Goal: Information Seeking & Learning: Learn about a topic

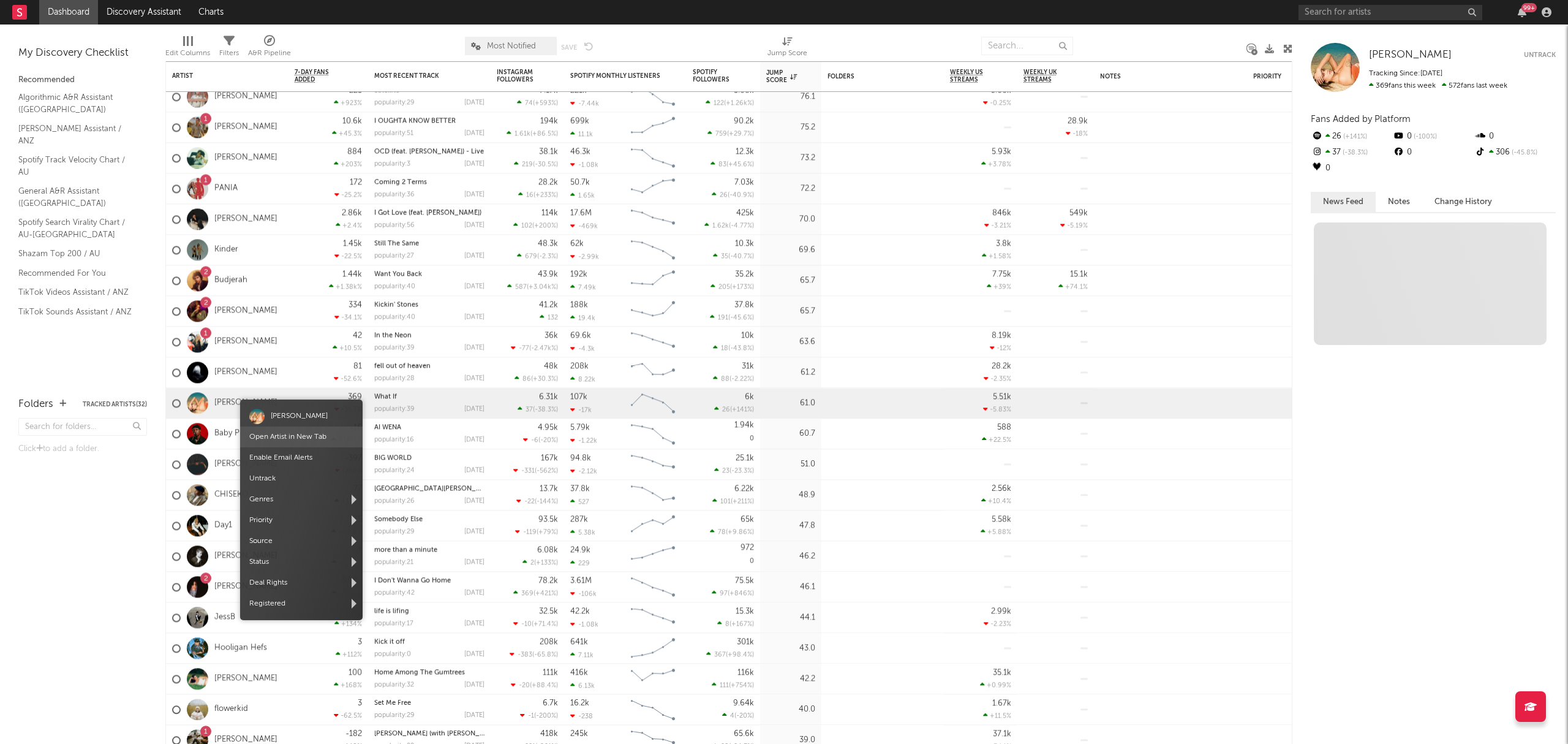
click at [274, 435] on link "Open Artist in New Tab" at bounding box center [288, 437] width 77 height 7
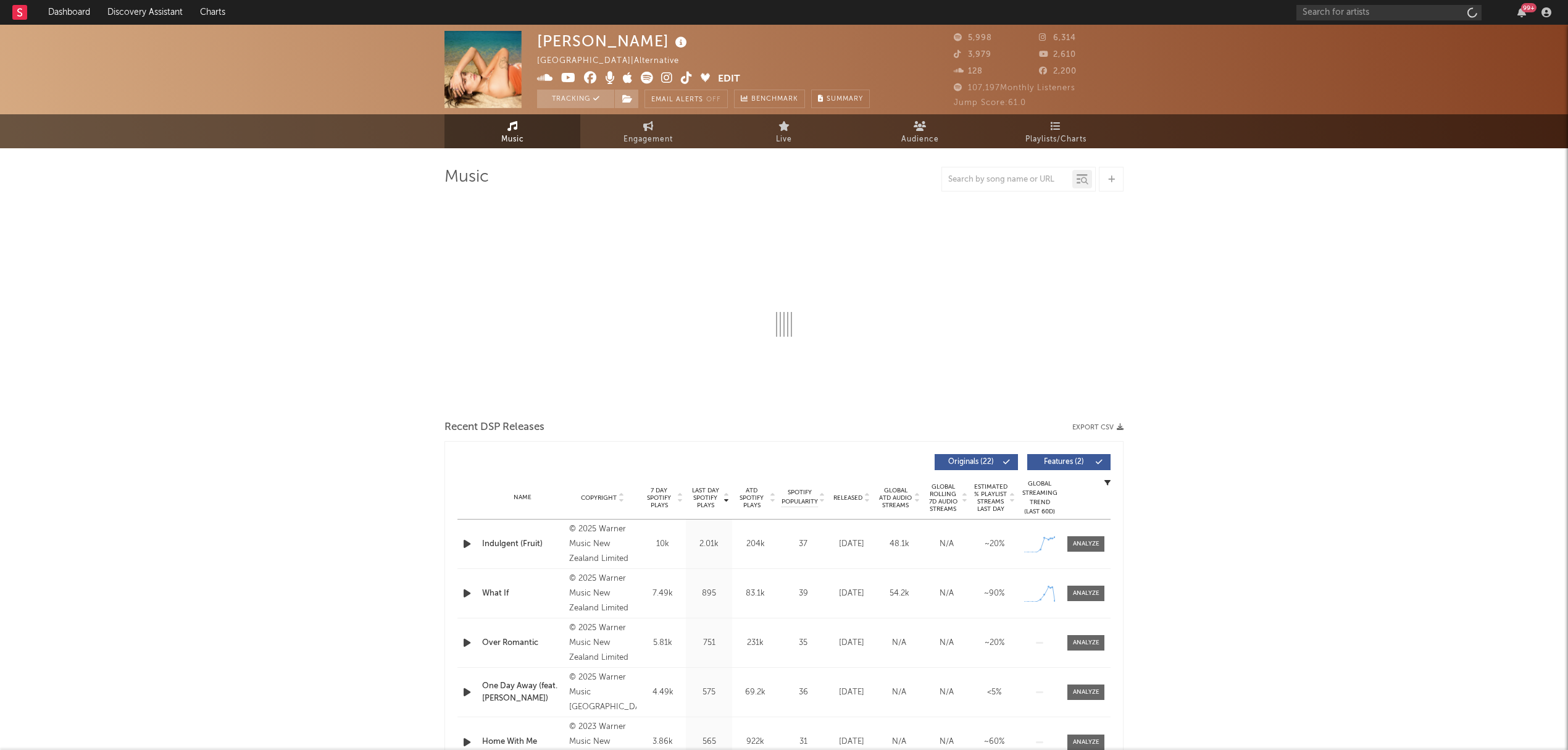
select select "6m"
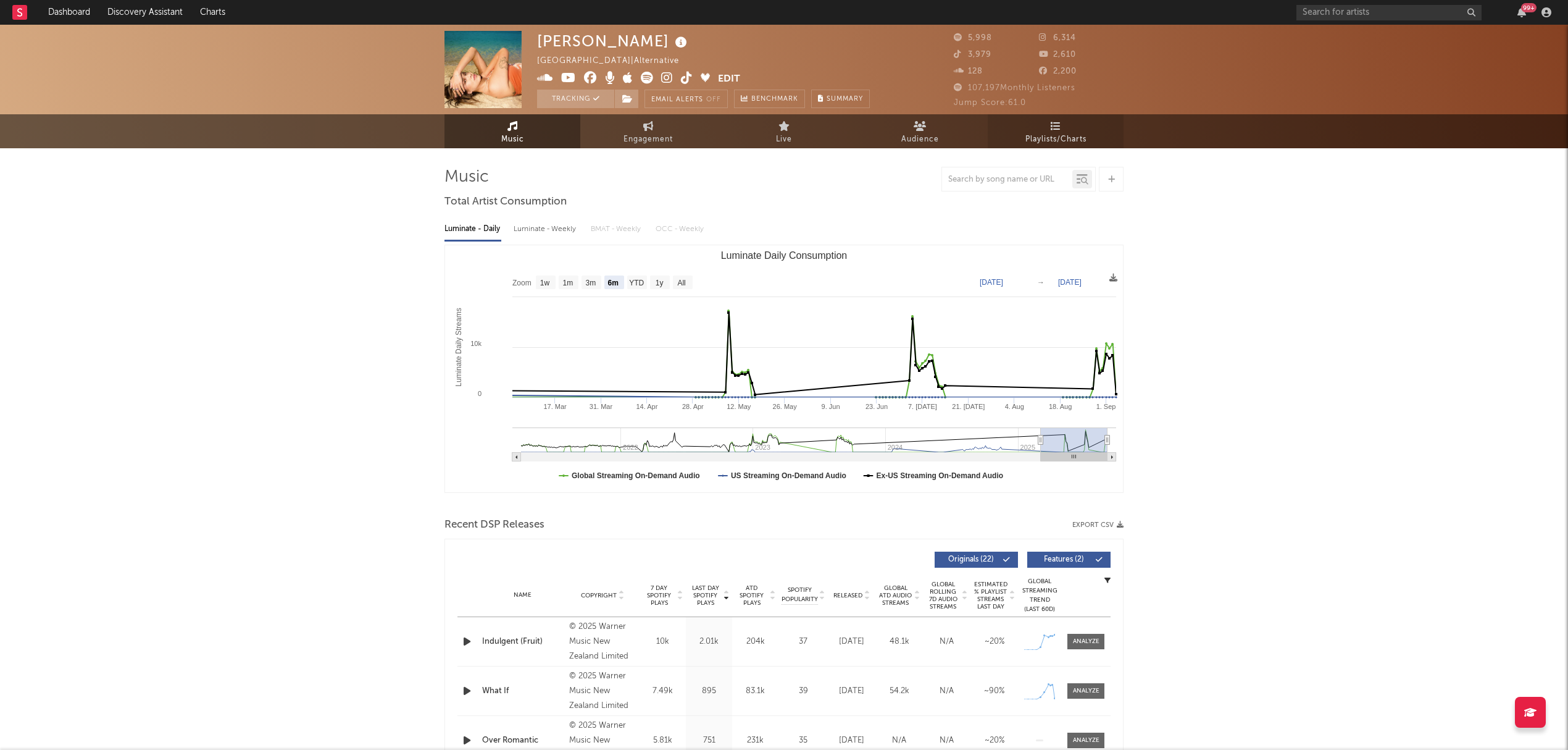
click at [1069, 134] on span "Playlists/Charts" at bounding box center [1056, 139] width 61 height 15
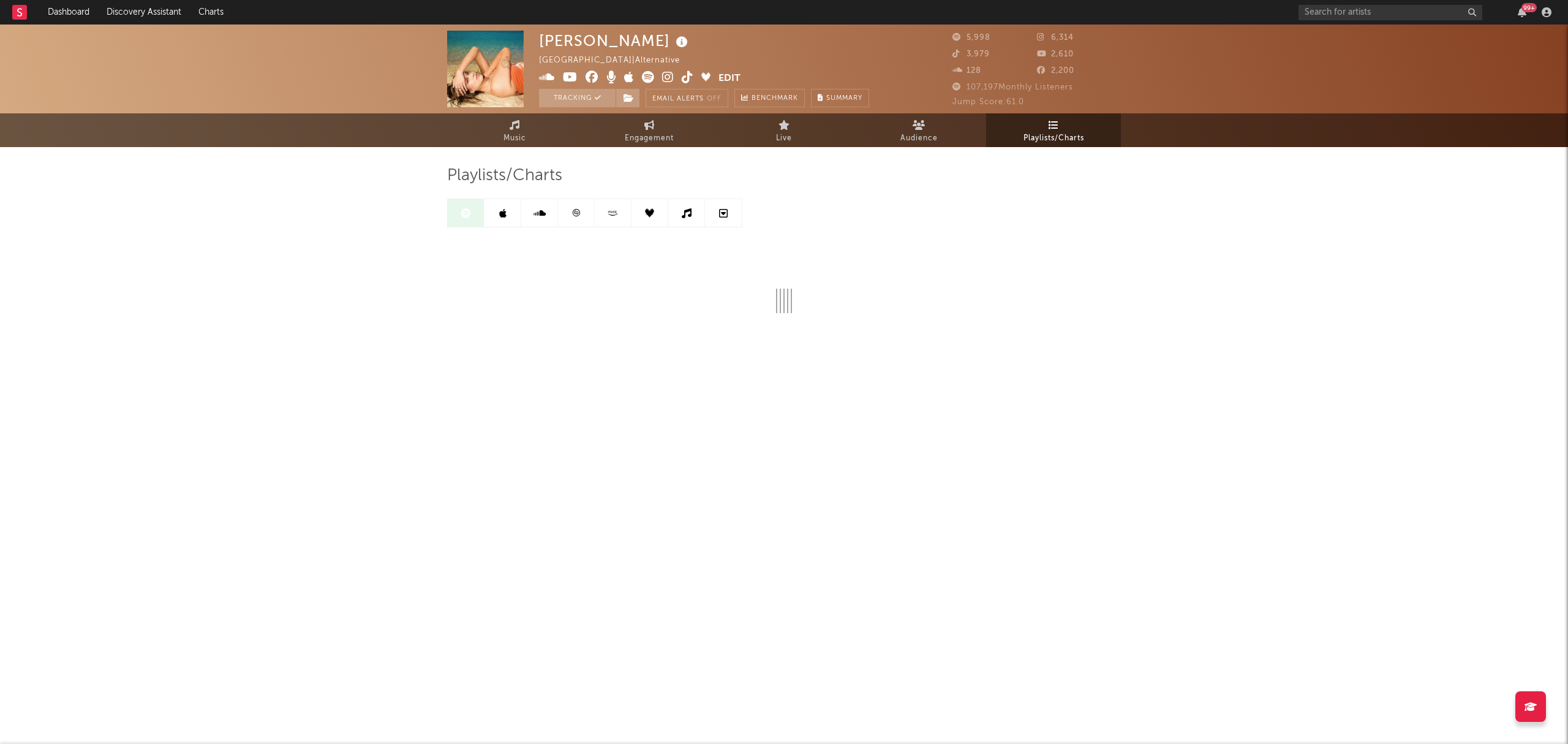
click at [579, 218] on link at bounding box center [576, 213] width 37 height 28
